Goal: Task Accomplishment & Management: Use online tool/utility

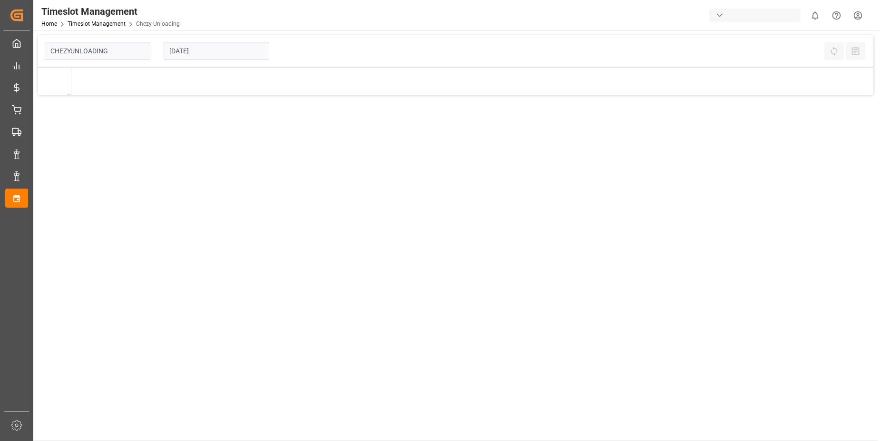
type input "Chezy Unloading"
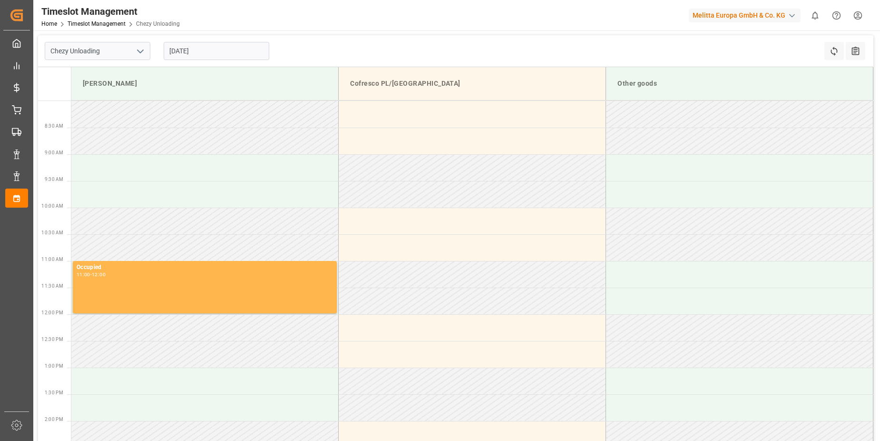
click at [181, 51] on input "[DATE]" at bounding box center [217, 51] width 106 height 18
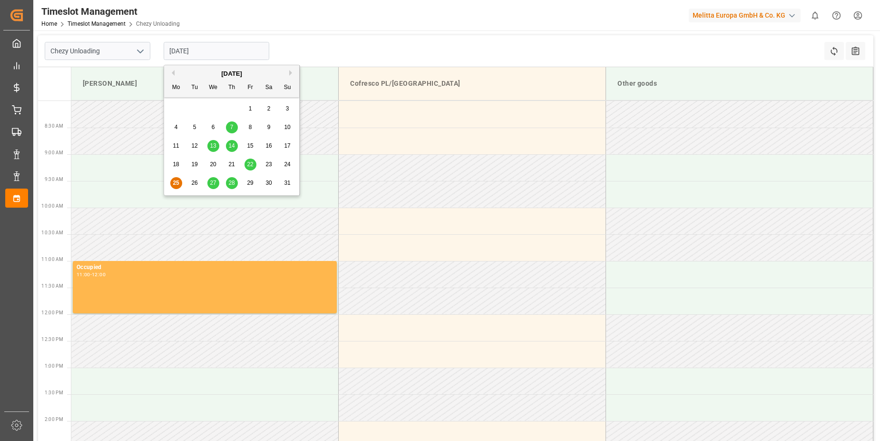
click at [230, 181] on span "28" at bounding box center [231, 182] width 6 height 7
type input "[DATE]"
